Goal: Complete application form

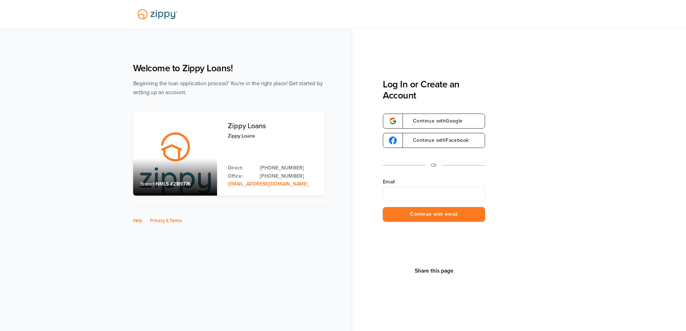
click at [424, 194] on input "Email" at bounding box center [434, 194] width 102 height 14
type input "**********"
click at [428, 218] on button "Continue with email" at bounding box center [434, 214] width 102 height 15
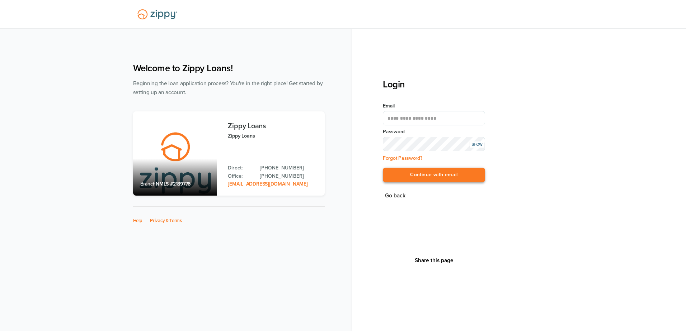
click at [432, 180] on button "Continue with email" at bounding box center [434, 175] width 102 height 15
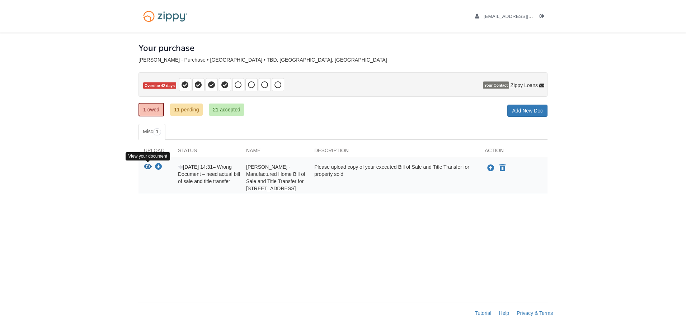
click at [148, 168] on icon "View Kendra Freeman - Manufactured Home Bill of Sale and Title Transfer for 501…" at bounding box center [148, 167] width 8 height 7
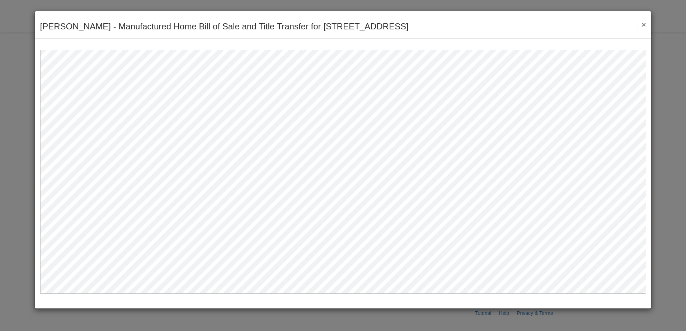
click at [640, 24] on button "×" at bounding box center [641, 25] width 8 height 8
